Goal: Task Accomplishment & Management: Use online tool/utility

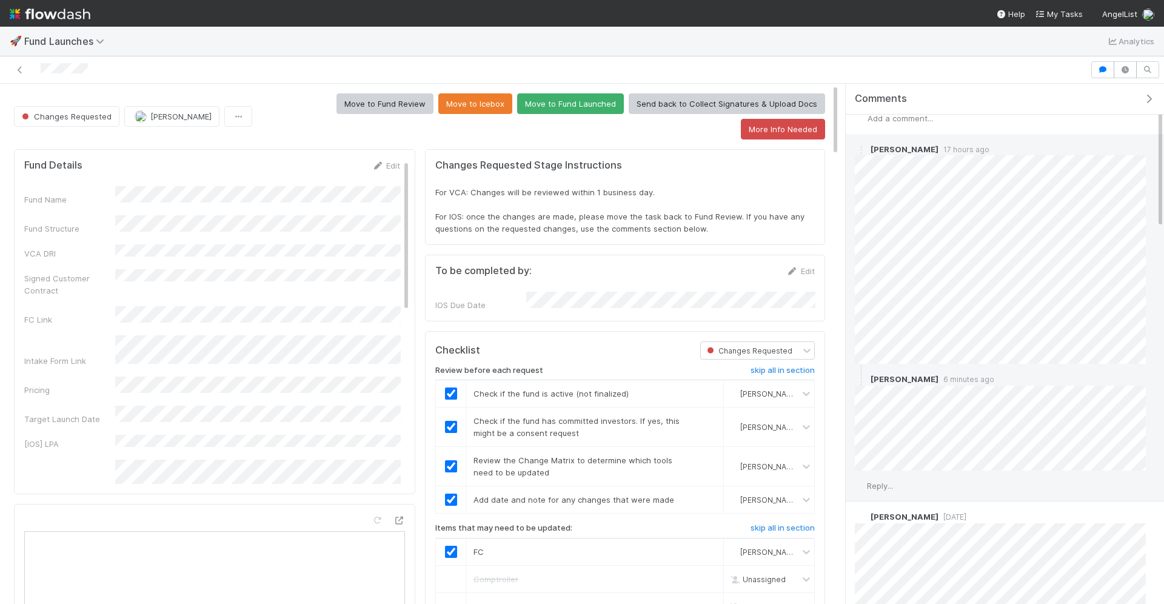
scroll to position [15, 0]
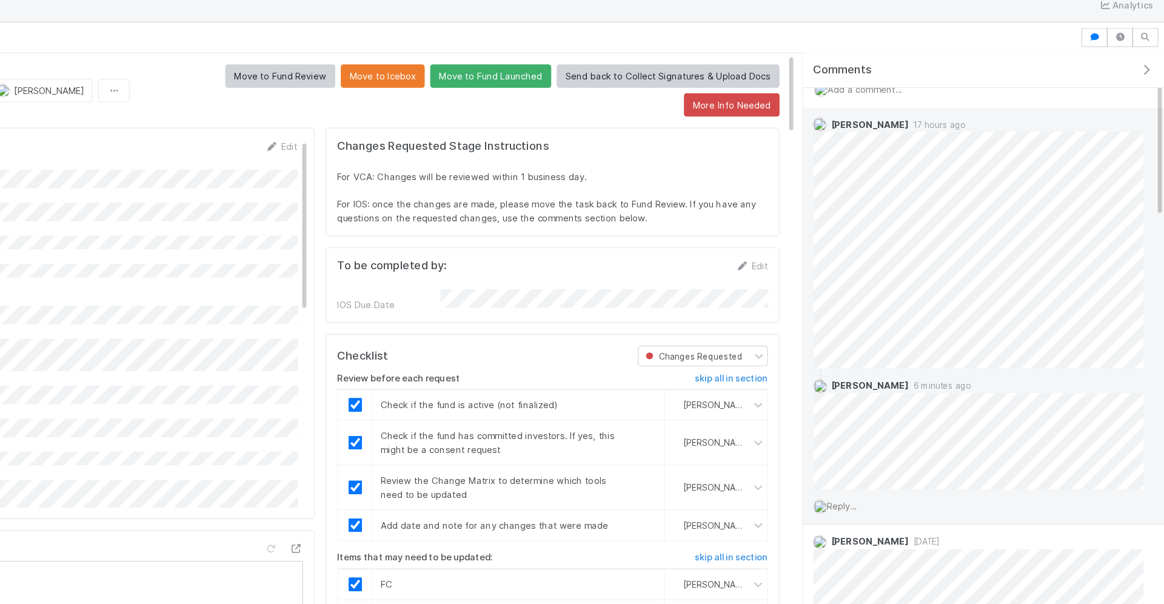
click at [887, 480] on span "Reply..." at bounding box center [880, 483] width 26 height 10
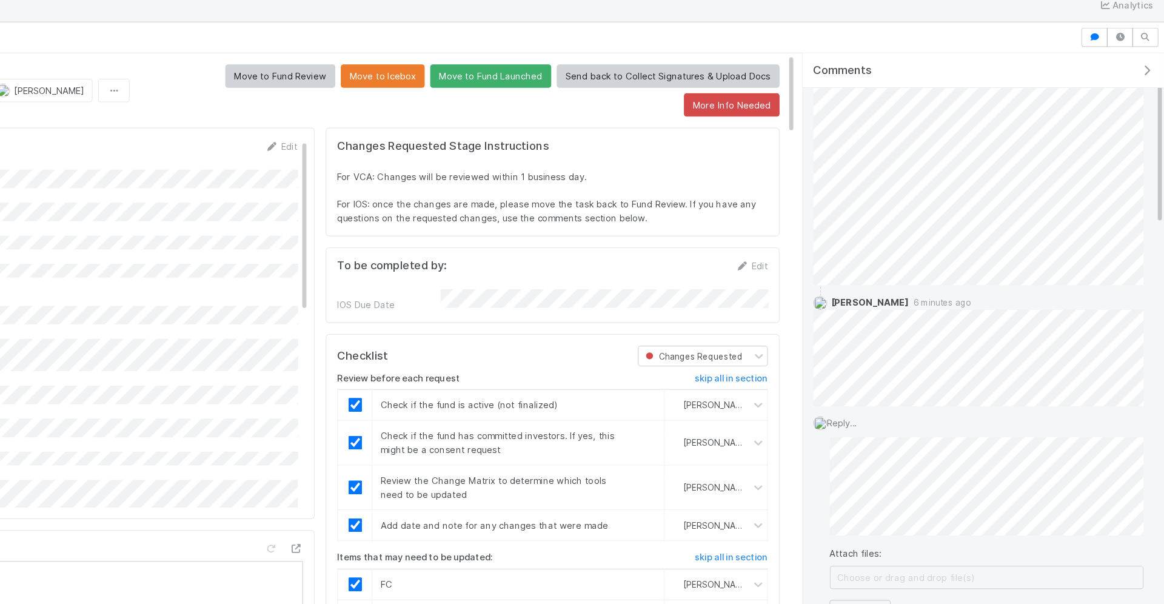
scroll to position [176, 0]
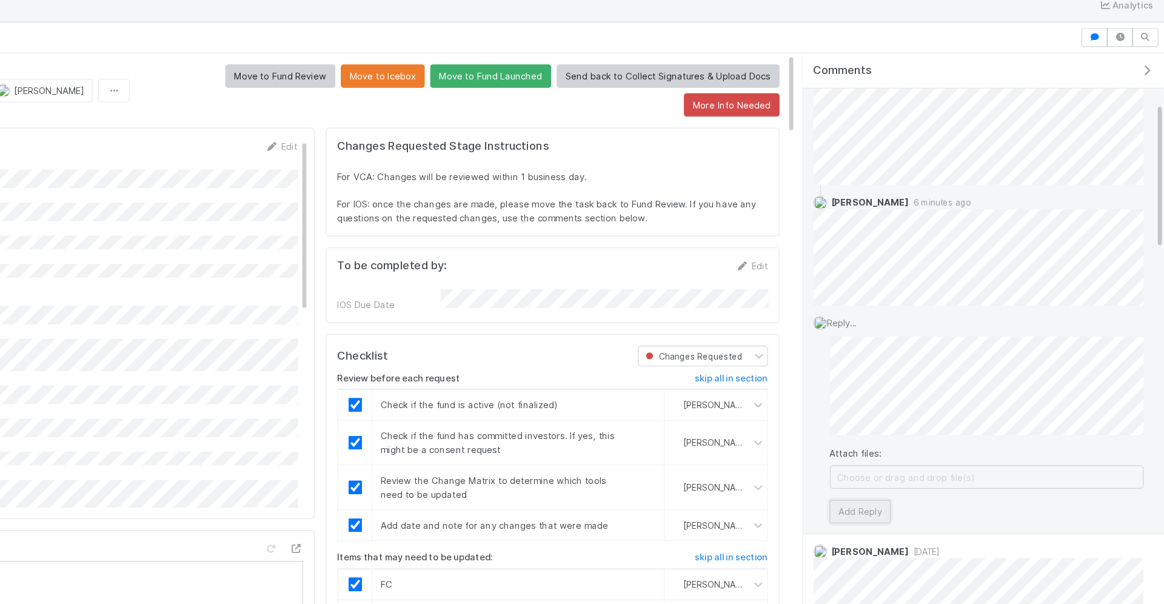
click at [900, 486] on button "Add Reply" at bounding box center [896, 487] width 54 height 21
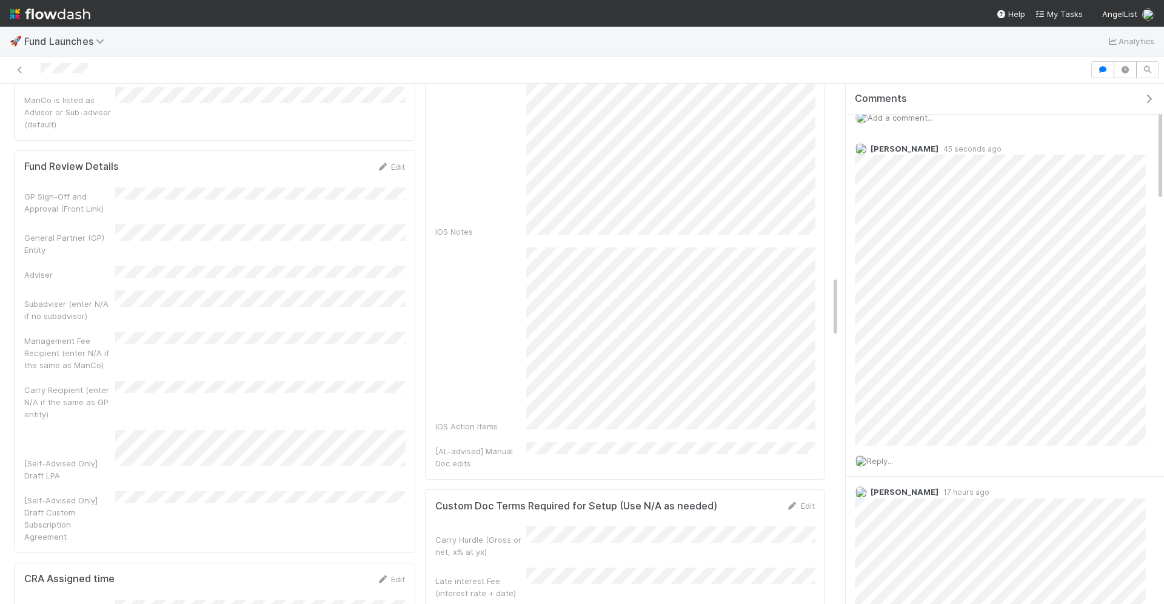
scroll to position [1718, 0]
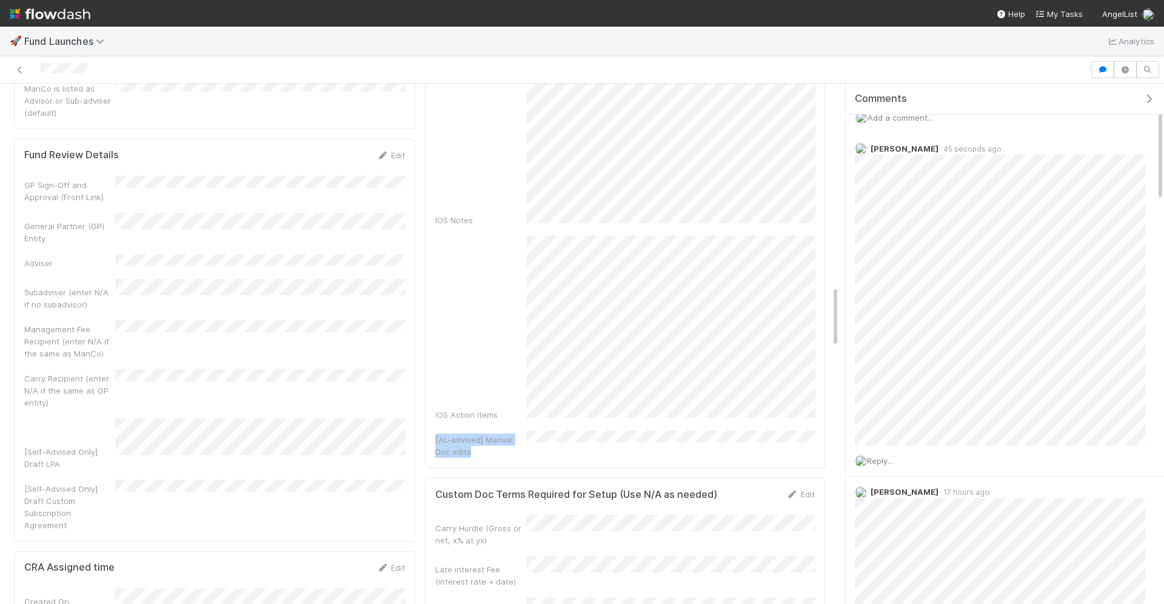
click at [795, 295] on div "IOS Notes IOS Action Items [AL-advised] Manual Doc edits" at bounding box center [625, 255] width 380 height 404
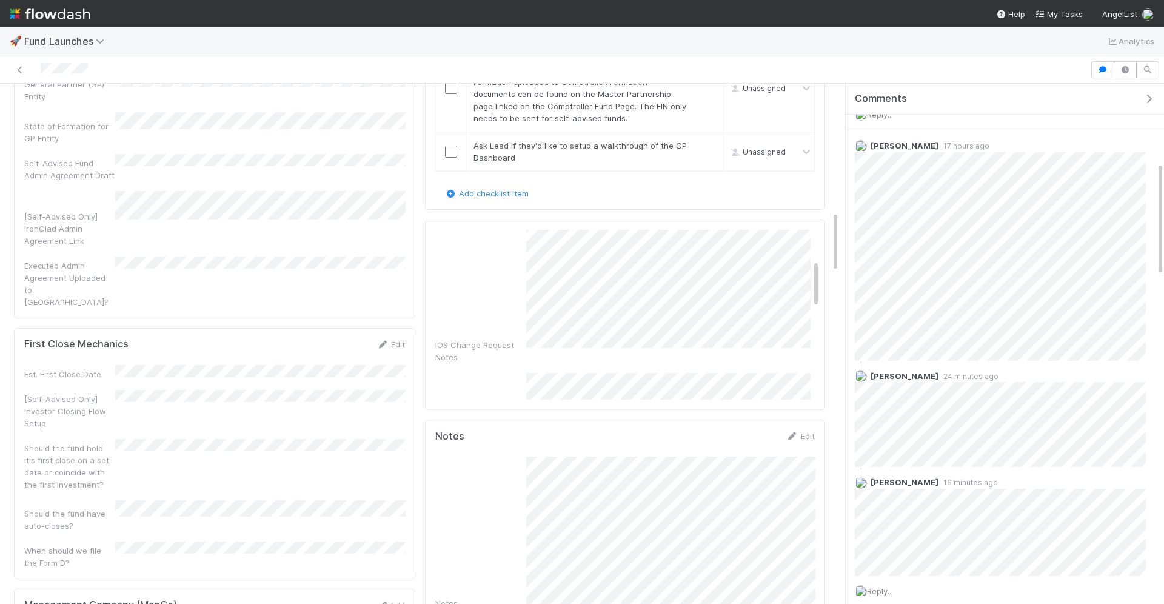
scroll to position [85, 0]
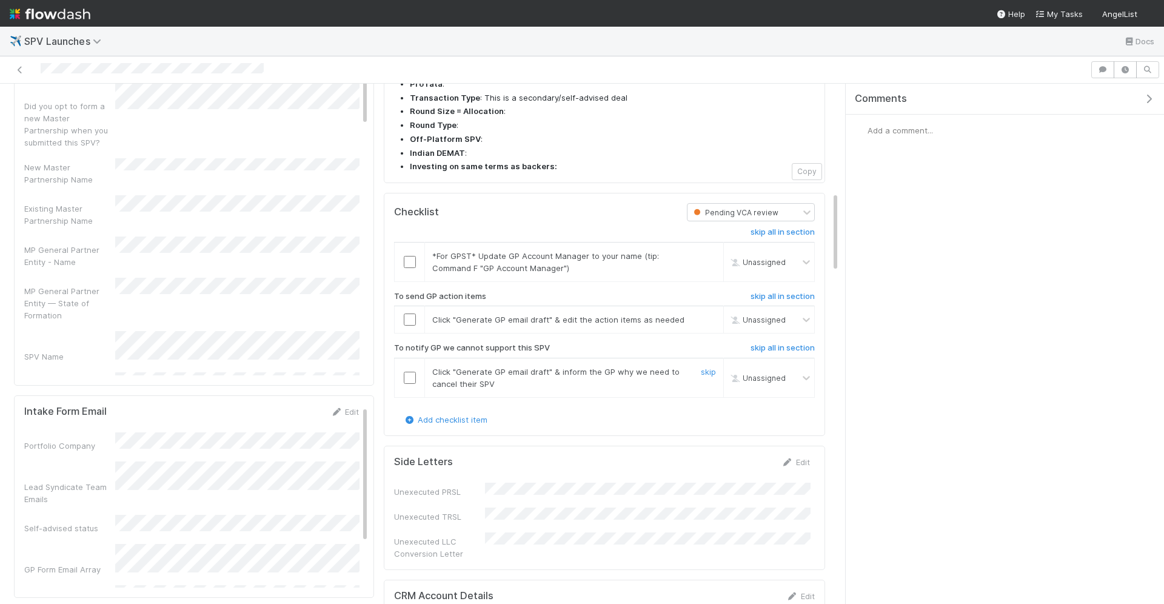
scroll to position [680, 0]
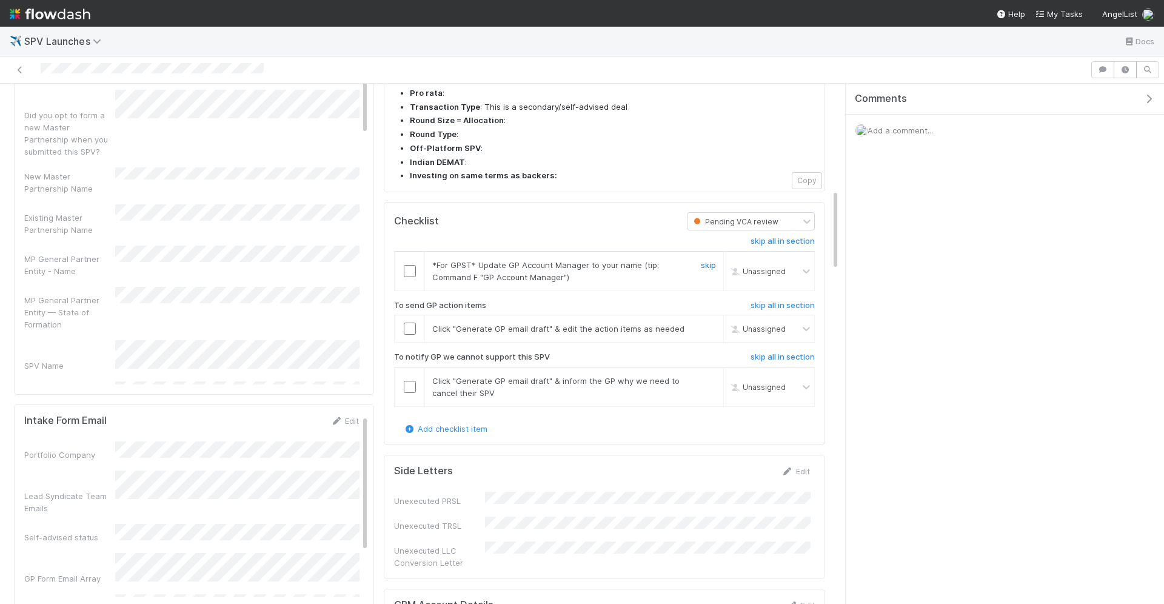
click at [703, 260] on link "skip" at bounding box center [708, 265] width 15 height 10
click at [410, 323] on input "checkbox" at bounding box center [410, 329] width 12 height 12
click at [409, 323] on input "checkbox" at bounding box center [410, 329] width 12 height 12
click at [706, 376] on link "skip" at bounding box center [708, 381] width 15 height 10
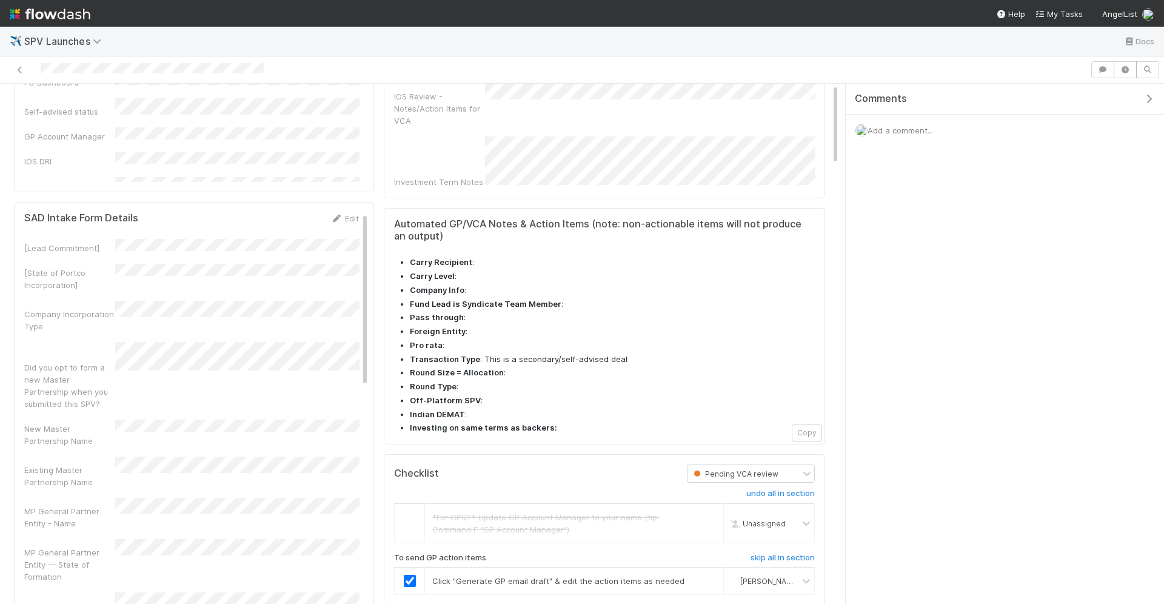
scroll to position [0, 0]
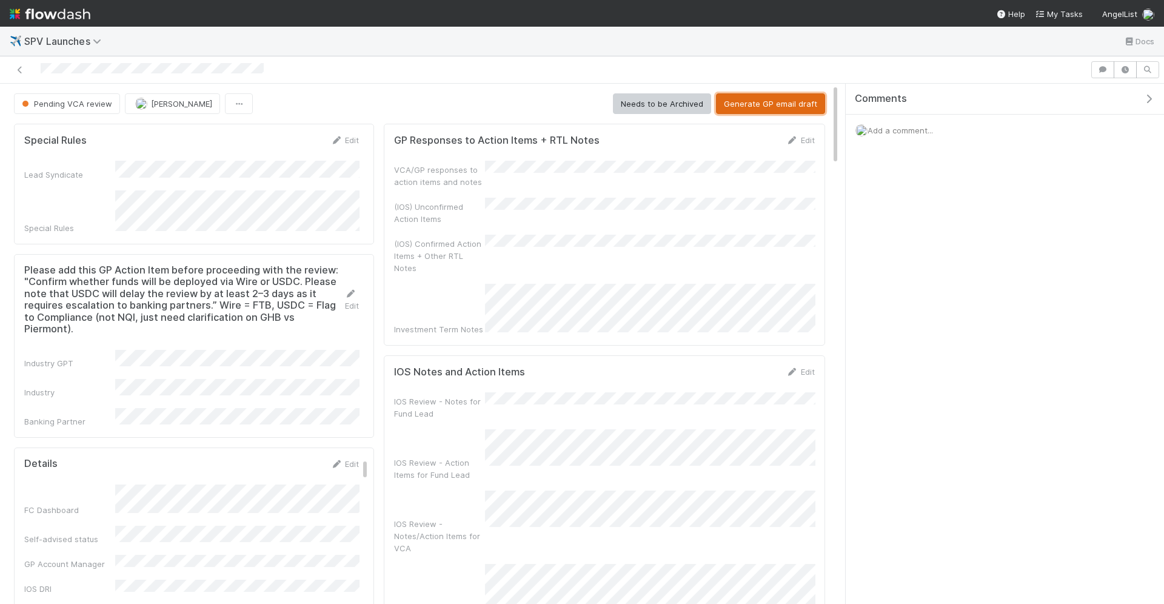
click at [747, 106] on button "Generate GP email draft" at bounding box center [770, 103] width 109 height 21
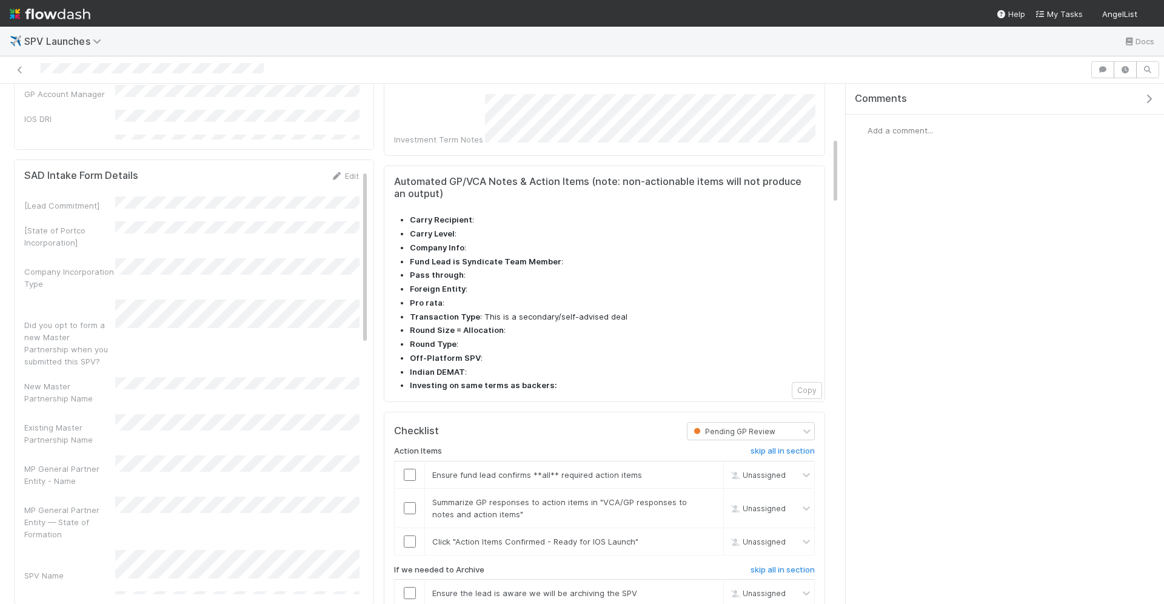
scroll to position [473, 0]
click at [410, 466] on input "checkbox" at bounding box center [410, 472] width 12 height 12
click at [412, 499] on input "checkbox" at bounding box center [410, 505] width 12 height 12
click at [412, 532] on input "checkbox" at bounding box center [410, 538] width 12 height 12
click at [766, 562] on h6 "skip all in section" at bounding box center [783, 567] width 64 height 10
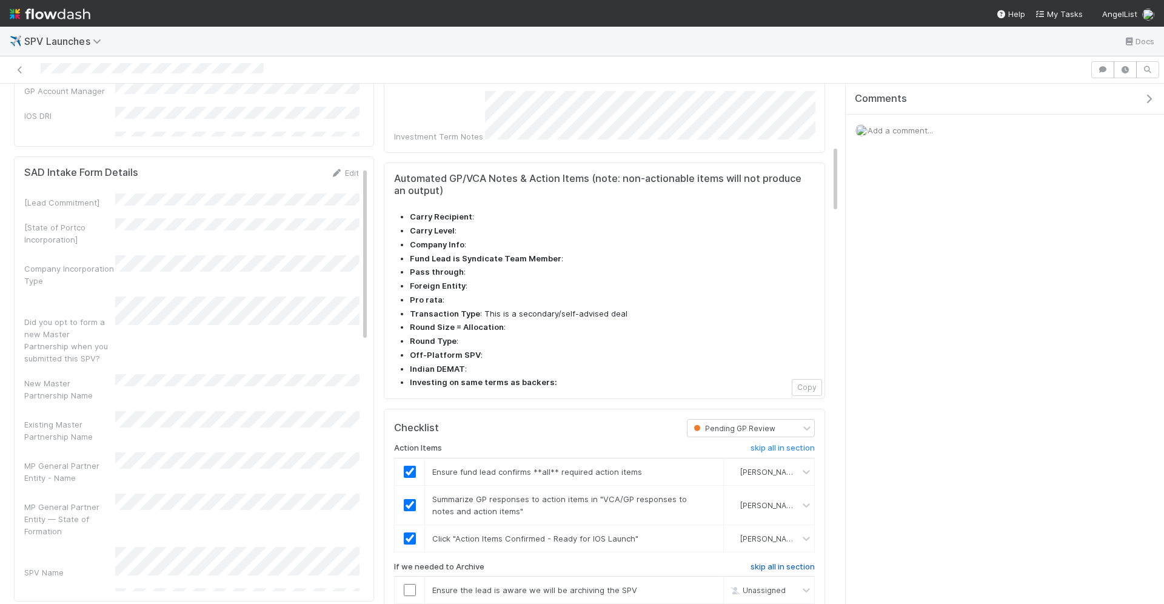
click at [777, 562] on h6 "skip all in section" at bounding box center [783, 567] width 64 height 10
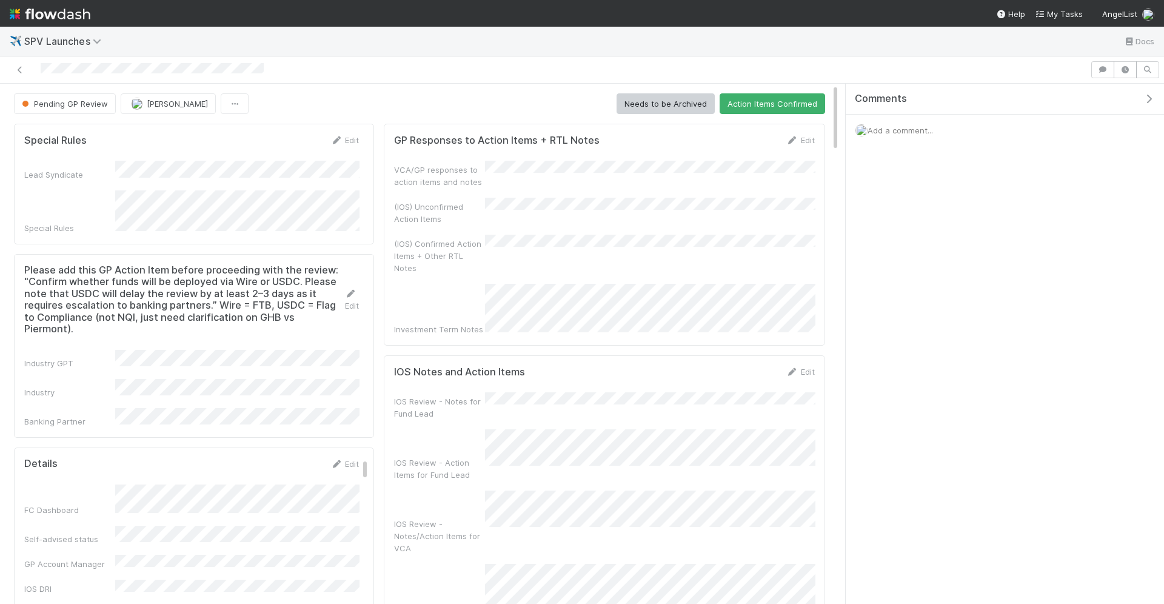
click at [766, 99] on button "Action Items Confirmed" at bounding box center [772, 103] width 105 height 21
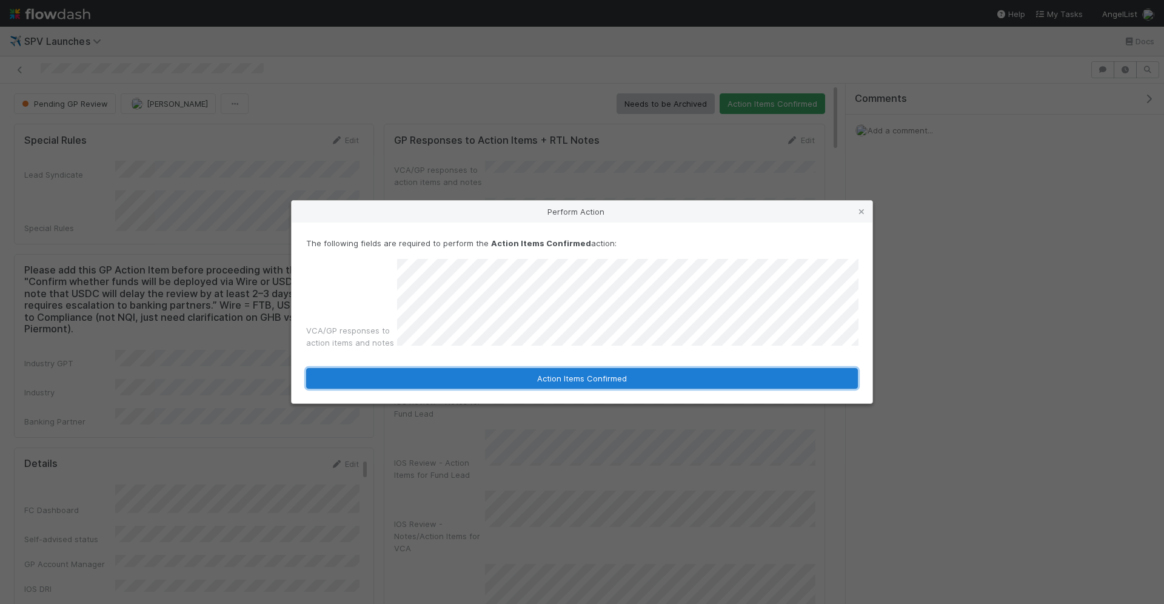
click at [540, 384] on button "Action Items Confirmed" at bounding box center [582, 378] width 552 height 21
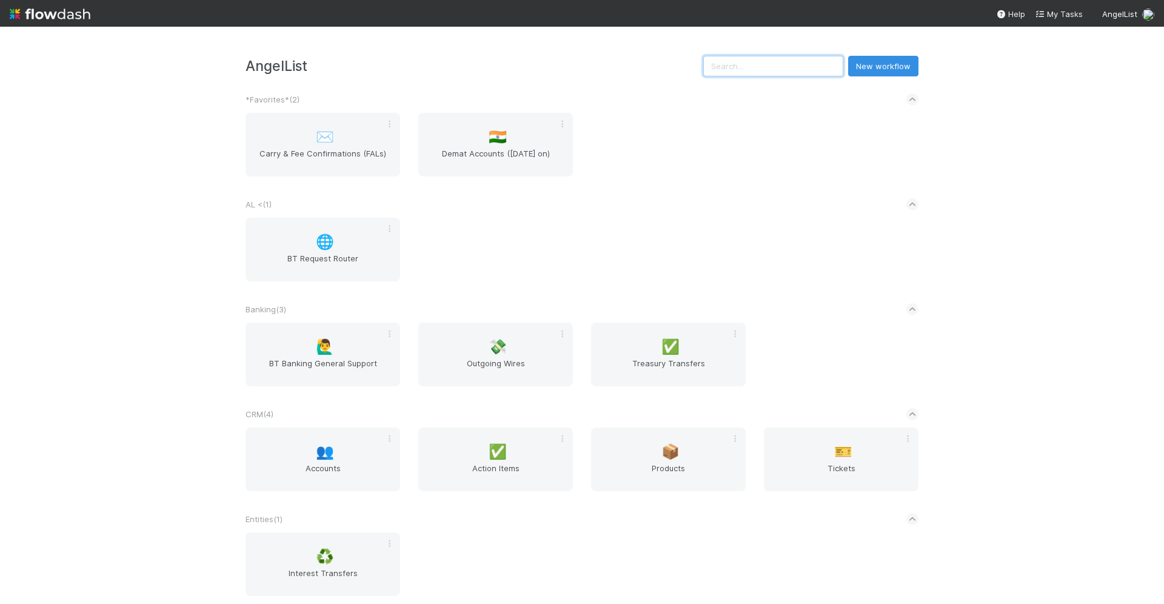
click at [800, 67] on input "text" at bounding box center [773, 66] width 140 height 21
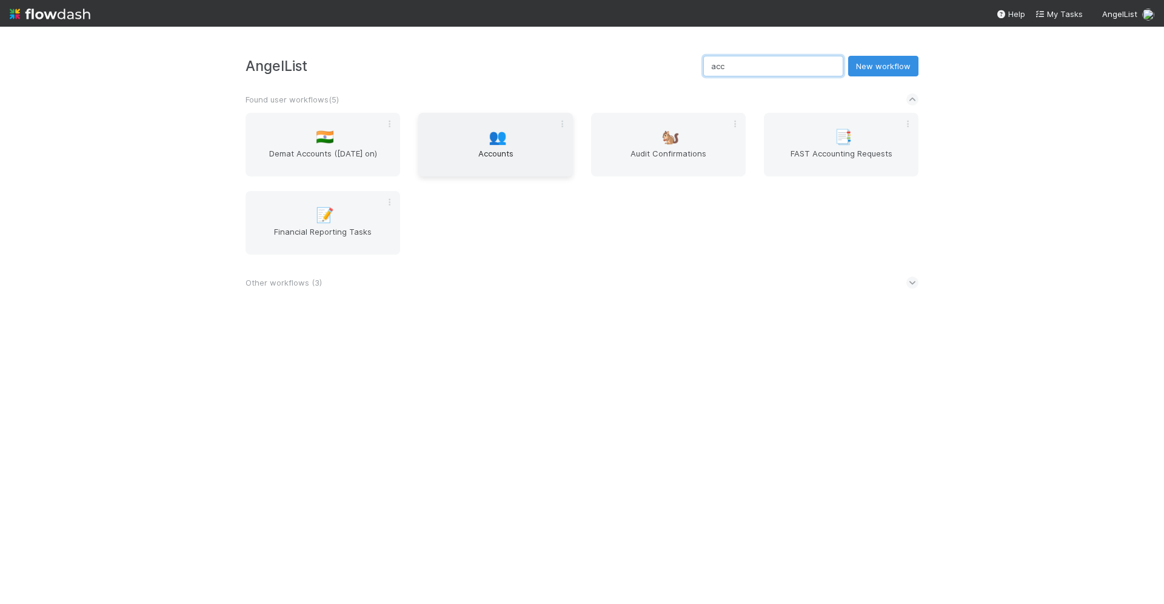
type input "acc"
click at [520, 151] on span "Accounts" at bounding box center [495, 159] width 145 height 24
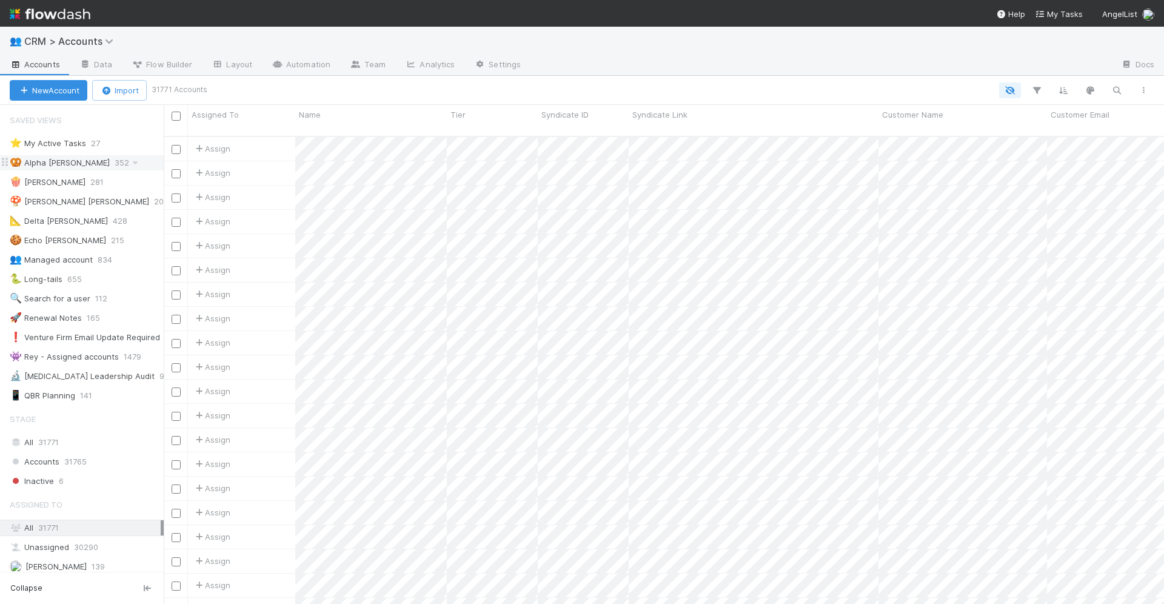
click at [115, 159] on span "352" at bounding box center [128, 162] width 27 height 15
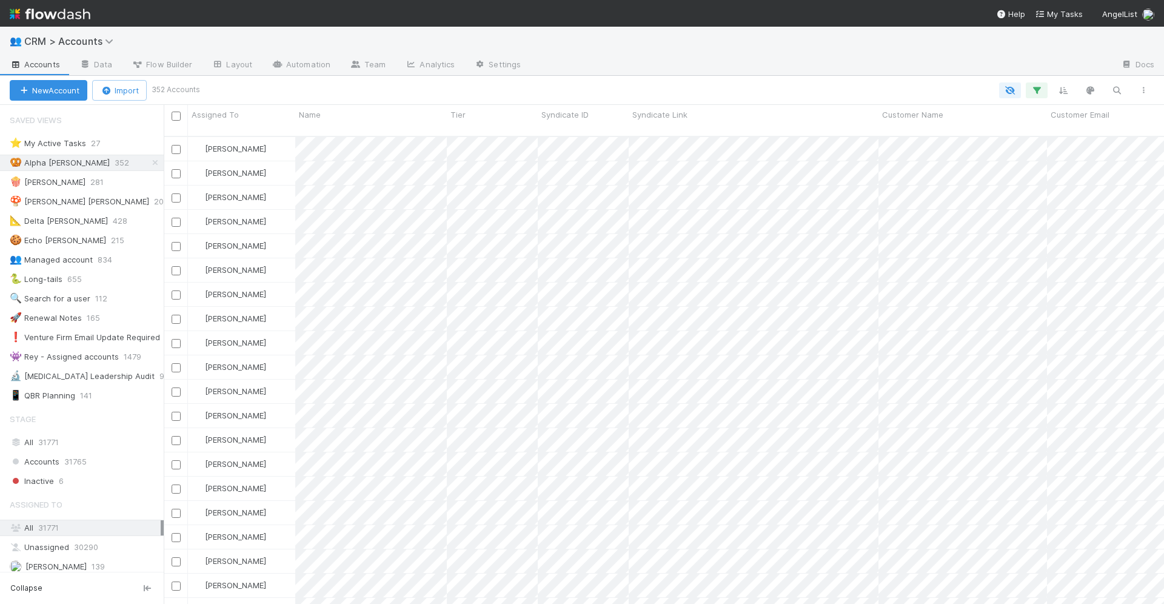
scroll to position [478, 1000]
click at [218, 115] on span "Assigned To" at bounding box center [215, 115] width 47 height 12
click at [909, 61] on div "Sort A → Z Sort Z → A Hide" at bounding box center [582, 302] width 1164 height 604
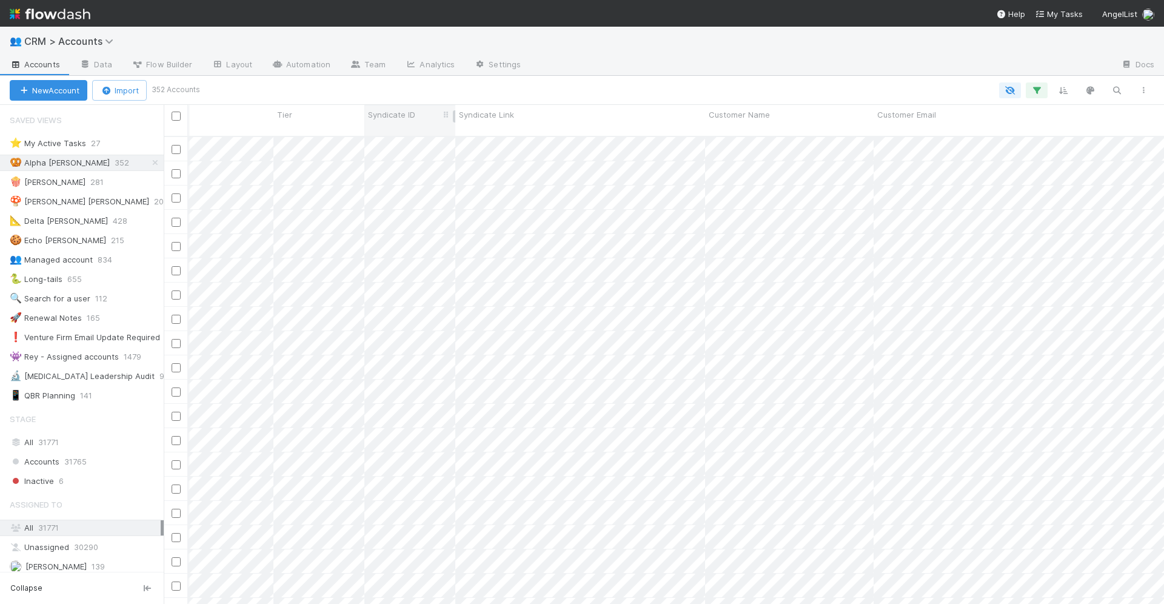
scroll to position [0, 178]
click at [1031, 89] on icon "button" at bounding box center [1037, 90] width 12 height 11
click at [703, 172] on link "And.." at bounding box center [696, 175] width 38 height 18
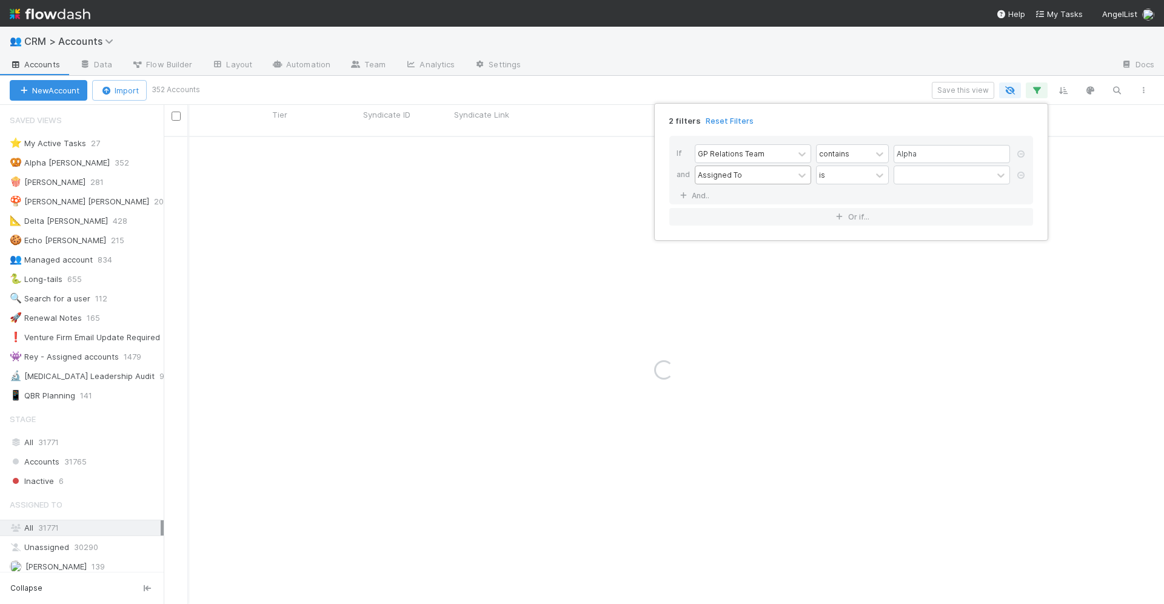
click at [741, 179] on div "Assigned To" at bounding box center [744, 175] width 98 height 18
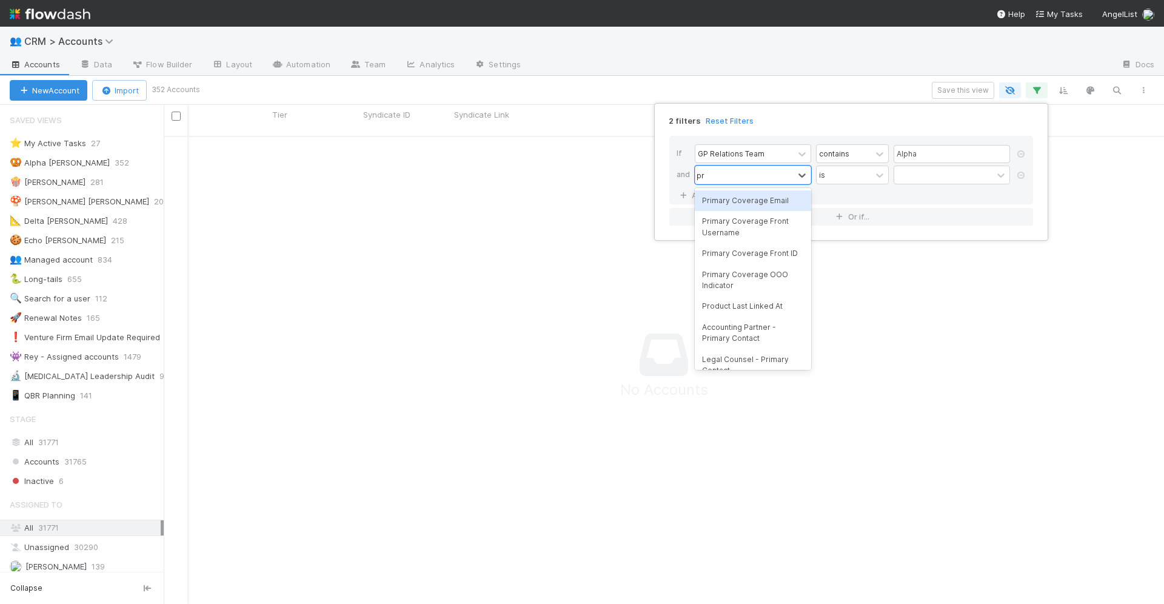
type input "pri"
click at [770, 202] on div "Primary Coverage Email" at bounding box center [753, 200] width 116 height 21
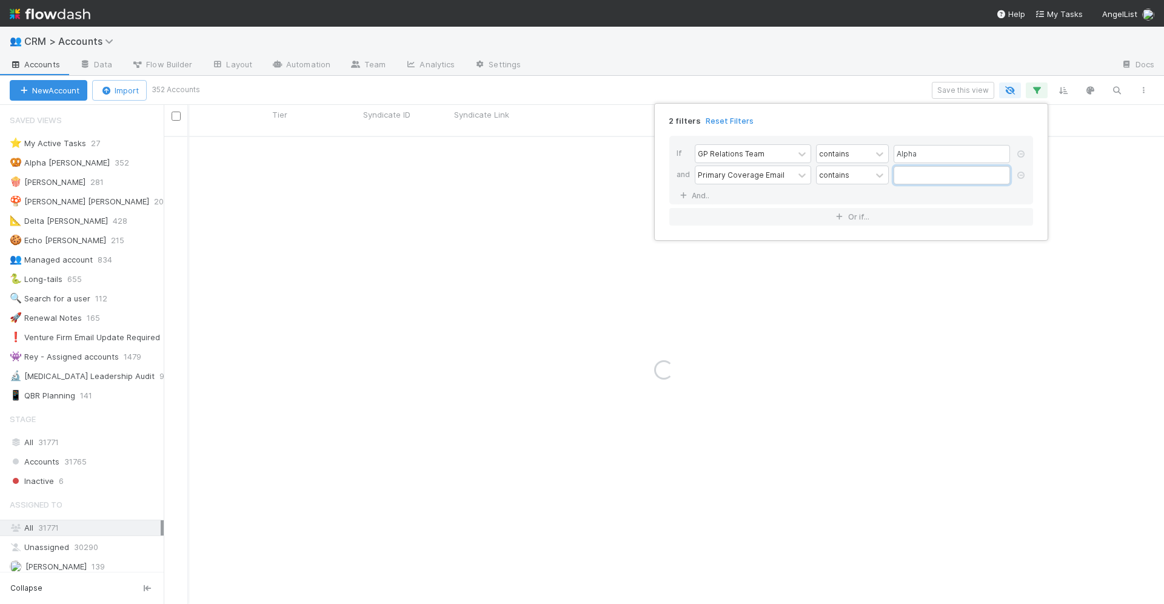
click at [928, 171] on input "text" at bounding box center [952, 175] width 116 height 18
type input "d"
type input "@"
type input "[EMAIL_ADDRESS][DOMAIN_NAME]"
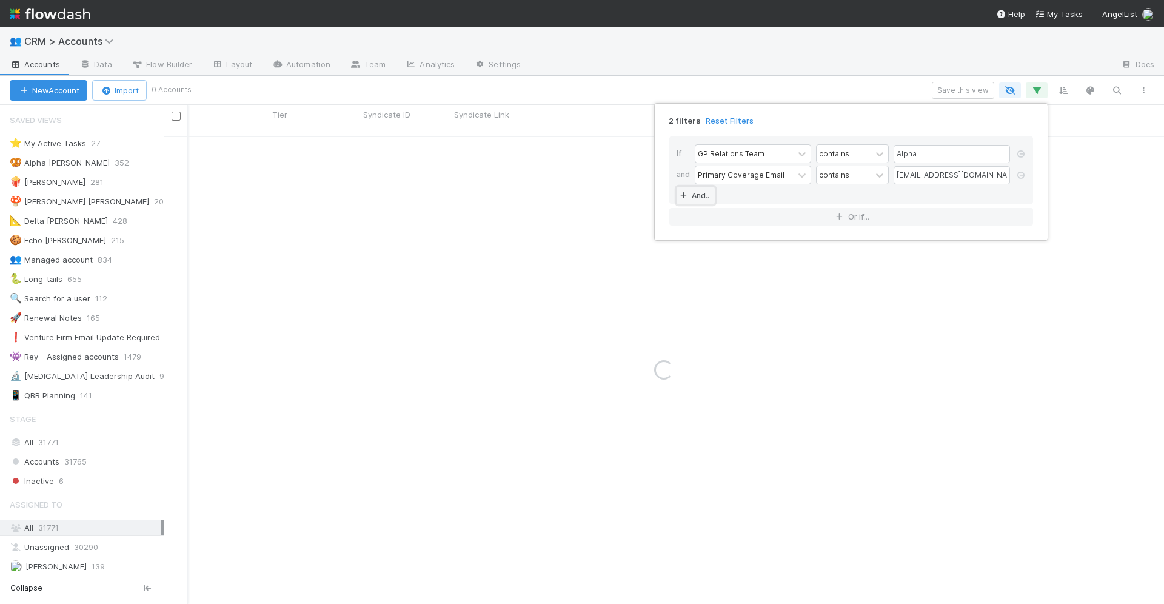
click at [695, 191] on link "And.." at bounding box center [696, 196] width 38 height 18
click at [727, 200] on div "Assigned To" at bounding box center [744, 196] width 98 height 18
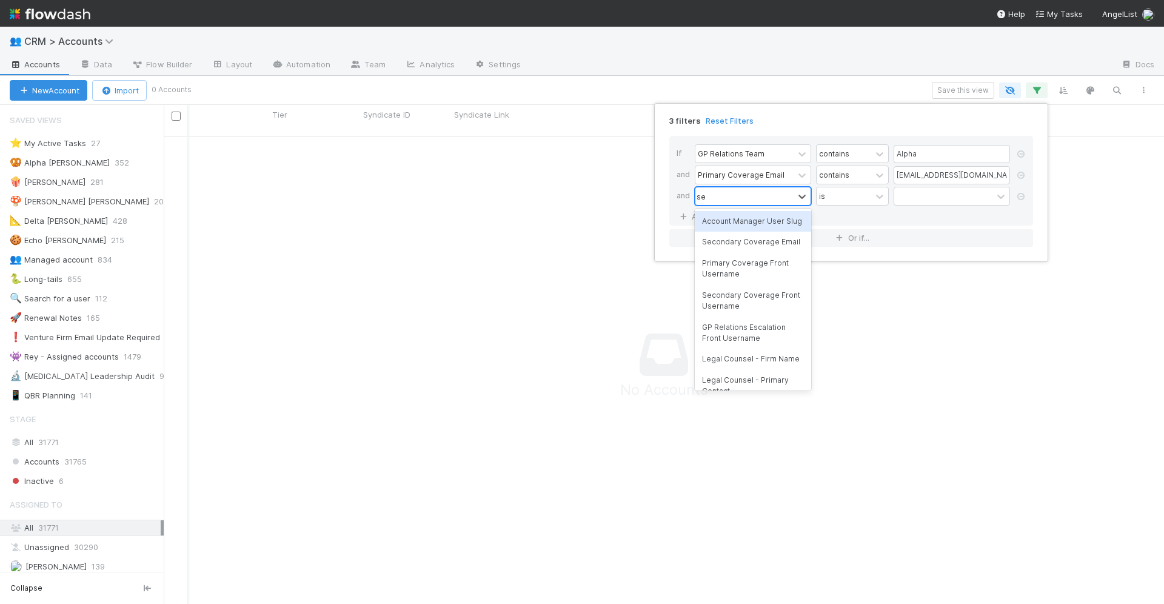
type input "sec"
click at [743, 224] on div "Secondary Coverage Email" at bounding box center [753, 221] width 116 height 21
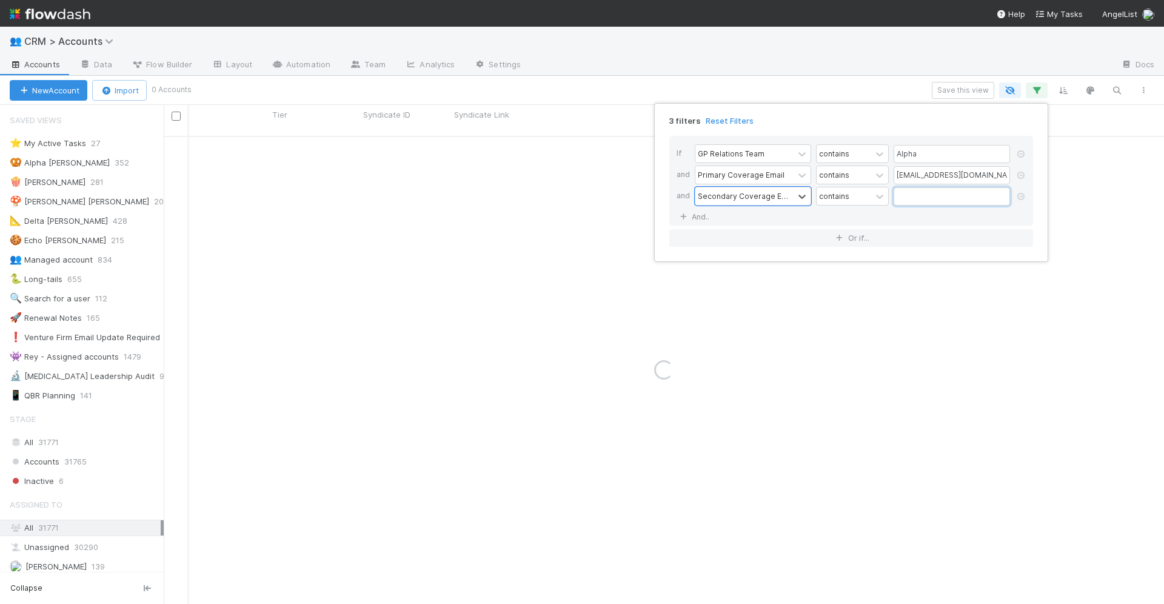
click at [918, 199] on input "text" at bounding box center [952, 196] width 116 height 18
type input "[EMAIL_ADDRESS][DOMAIN_NAME]"
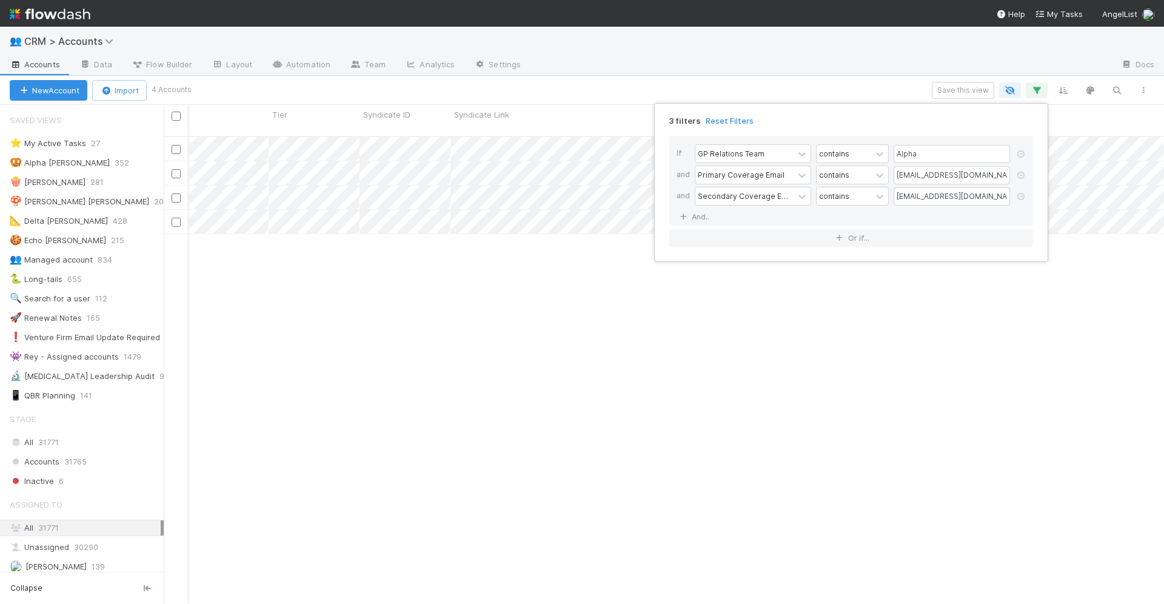
click at [800, 69] on div "3 filters Reset Filters If GP Relations Team contains Alpha and Primary Coverag…" at bounding box center [582, 302] width 1164 height 604
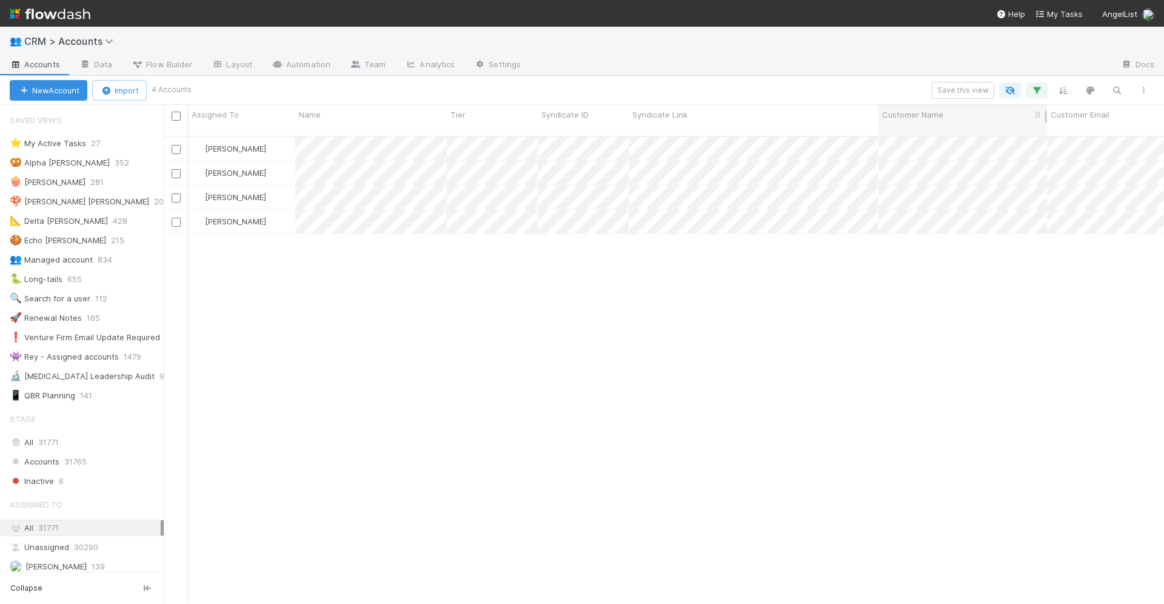
scroll to position [0, 0]
click at [1032, 89] on icon "button" at bounding box center [1037, 90] width 12 height 11
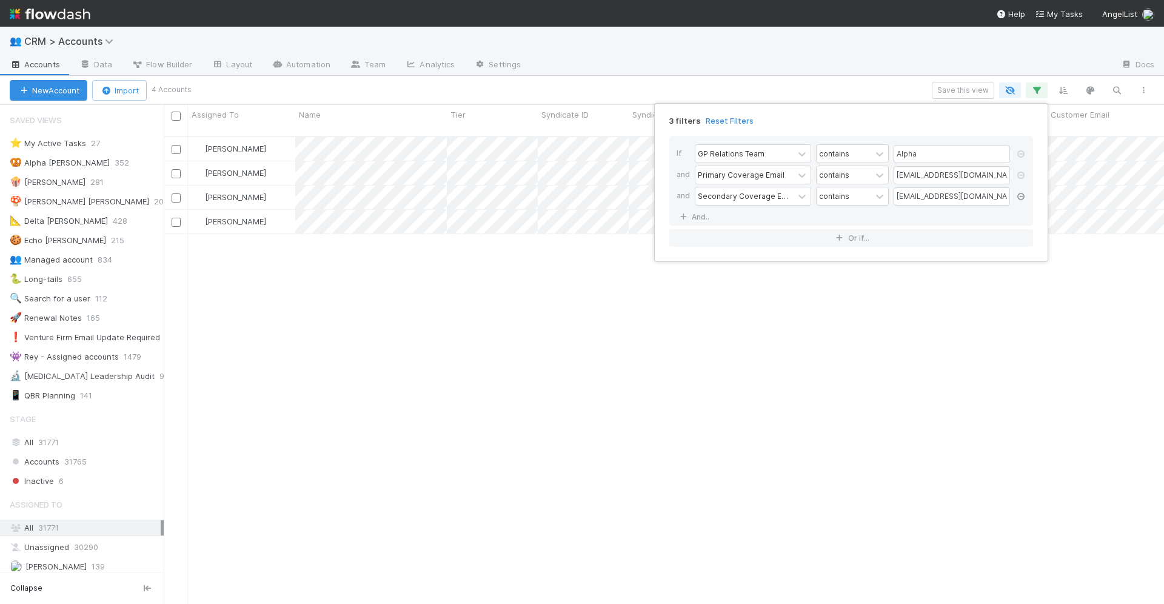
click at [1023, 194] on icon at bounding box center [1021, 196] width 12 height 7
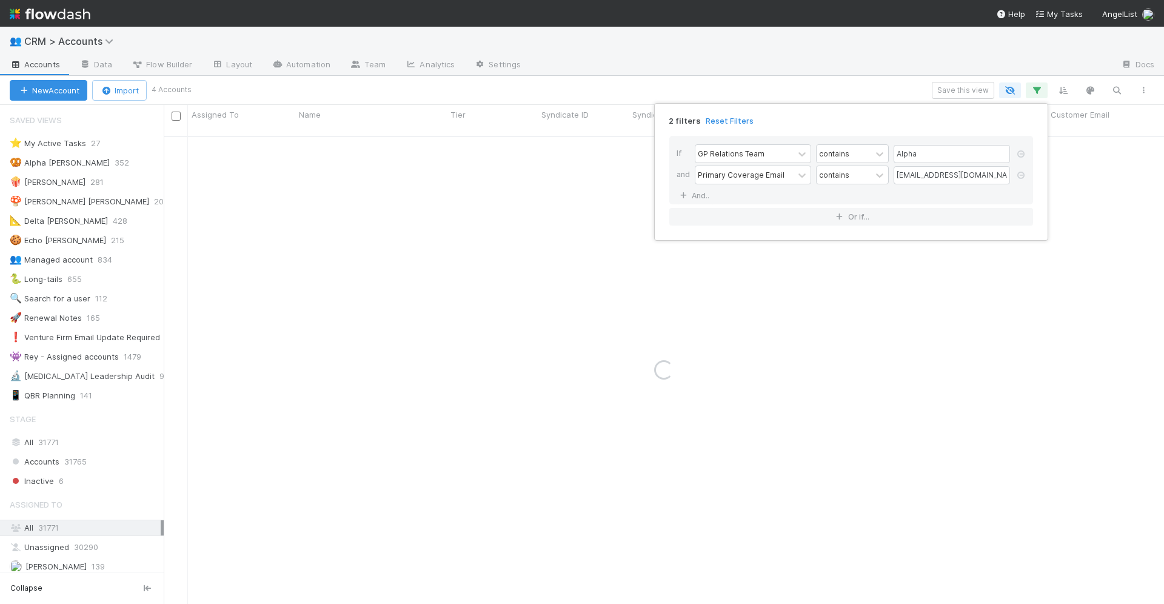
click at [926, 335] on div "2 filters Reset Filters If GP Relations Team contains Alpha and Primary Coverag…" at bounding box center [582, 302] width 1164 height 604
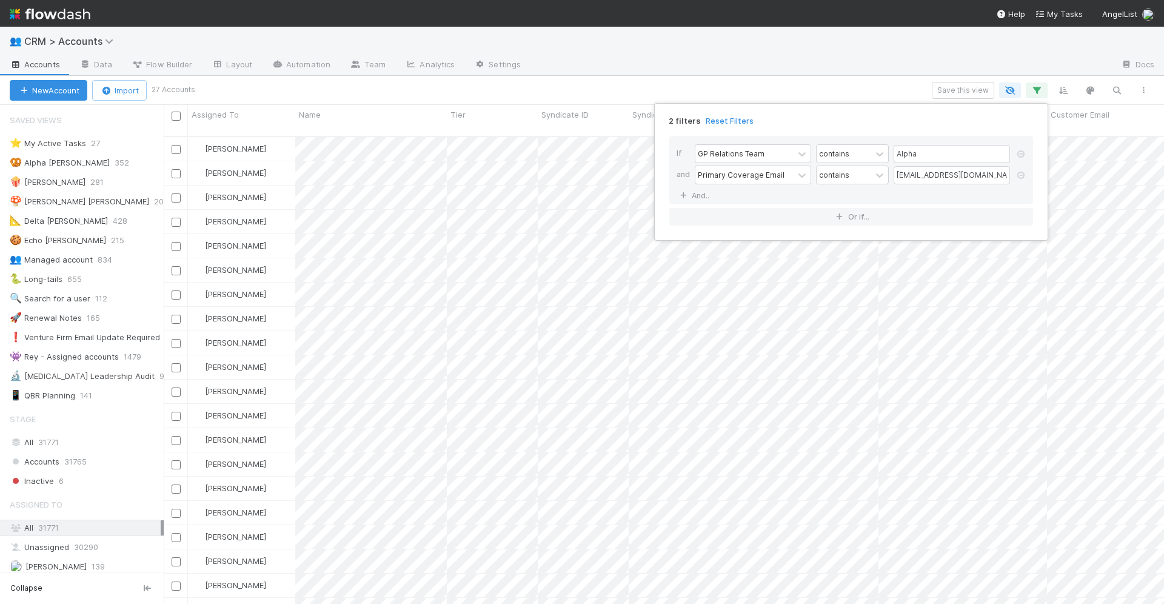
scroll to position [478, 1000]
click at [1034, 84] on div "2 filters Reset Filters If GP Relations Team contains Alpha and Primary Coverag…" at bounding box center [582, 302] width 1164 height 604
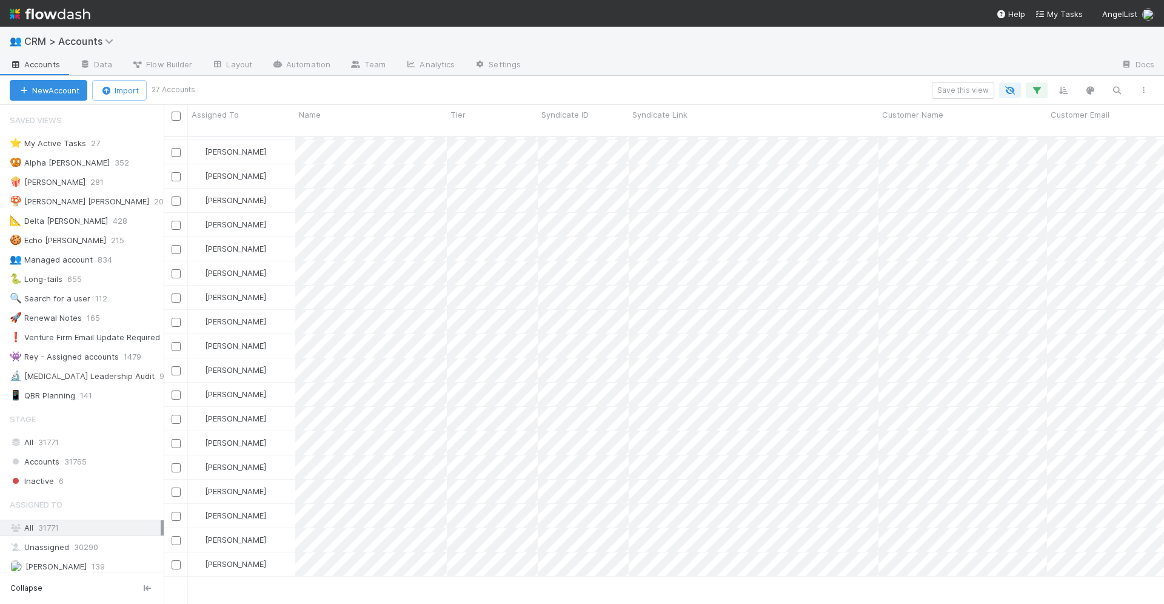
scroll to position [0, 0]
